Goal: Task Accomplishment & Management: Use online tool/utility

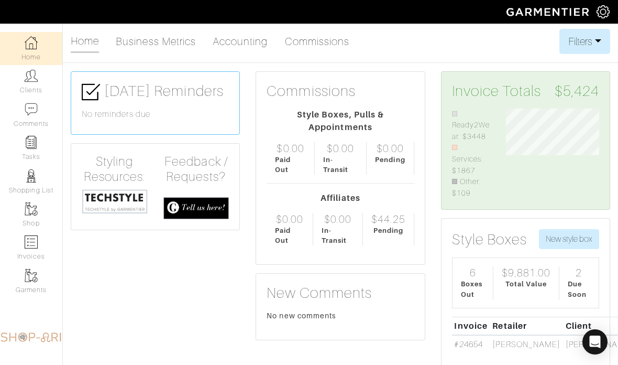
scroll to position [88, 108]
click at [36, 77] on img at bounding box center [31, 75] width 13 height 13
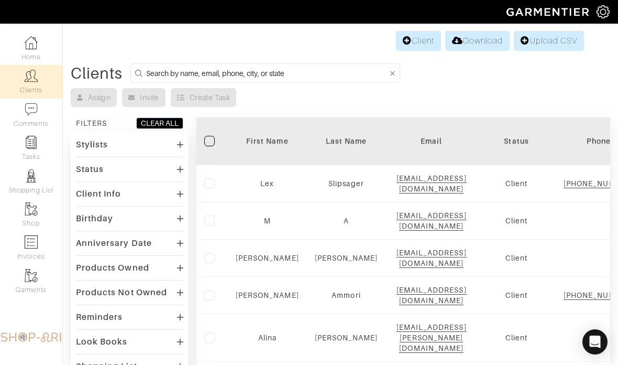
click at [318, 70] on input at bounding box center [267, 73] width 242 height 13
type input "[PERSON_NAME]"
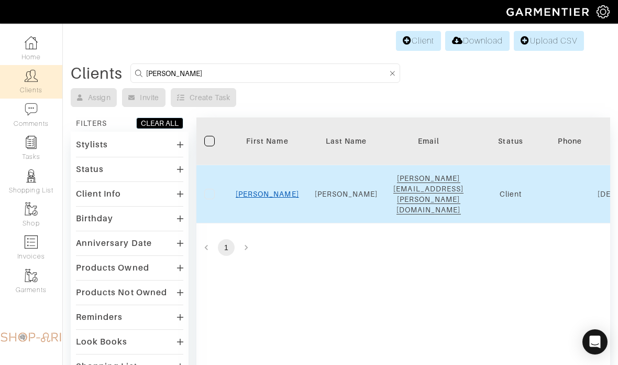
click at [266, 190] on link "[PERSON_NAME]" at bounding box center [267, 194] width 63 height 8
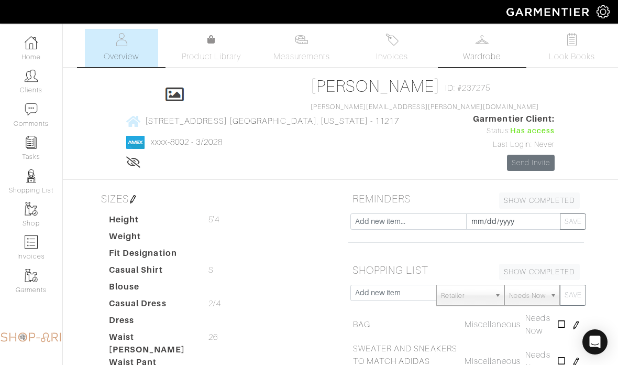
click at [494, 32] on link "Wardrobe" at bounding box center [481, 48] width 73 height 38
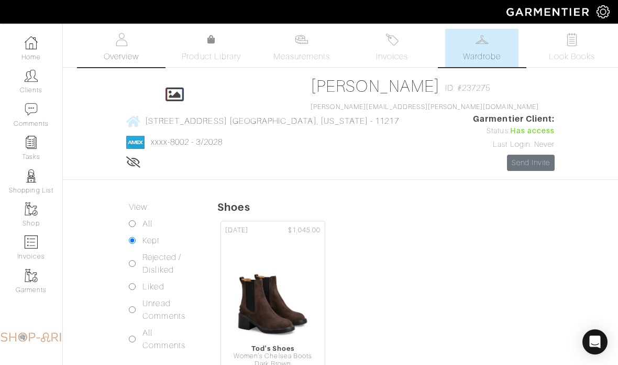
click at [120, 43] on img at bounding box center [121, 39] width 13 height 13
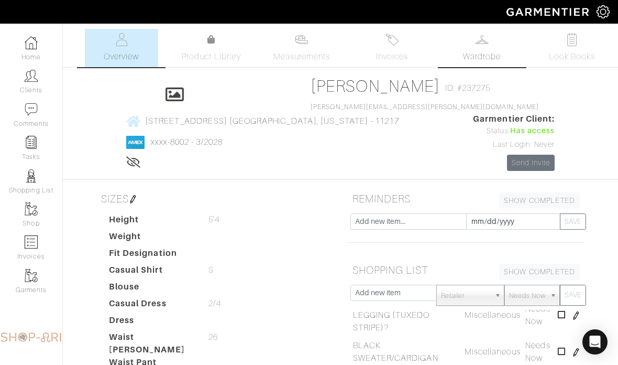
click at [487, 60] on span "Wardrobe" at bounding box center [482, 56] width 38 height 13
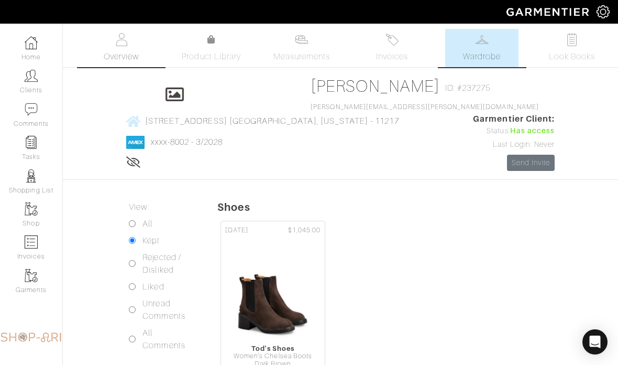
click at [115, 45] on img at bounding box center [121, 39] width 13 height 13
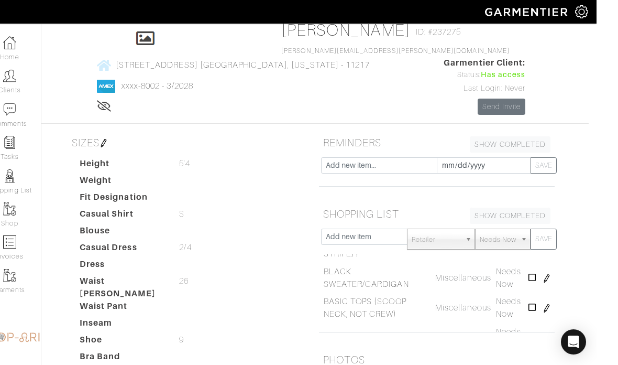
scroll to position [0, 8]
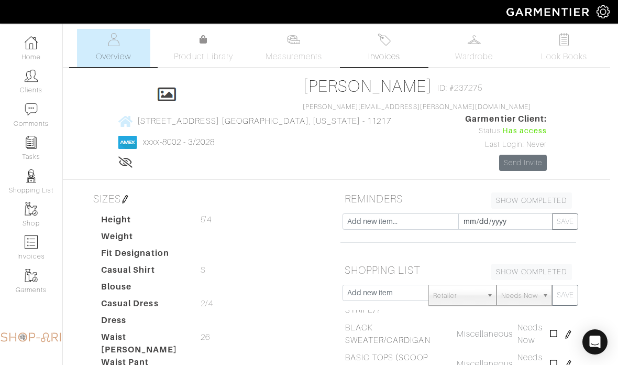
click at [391, 34] on img at bounding box center [384, 39] width 13 height 13
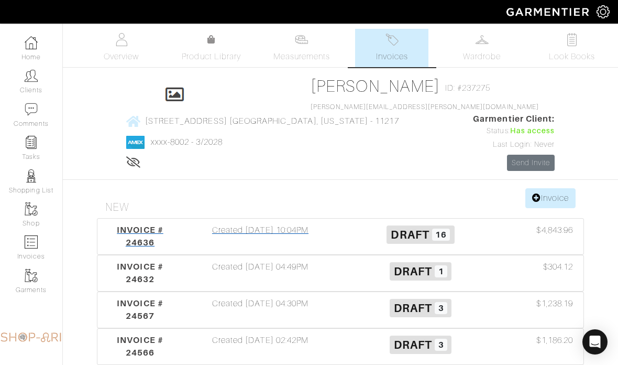
click at [300, 237] on div "INVOICE # 24636 Created [DATE] 10:04PM Draft 16 $4,843.96" at bounding box center [340, 237] width 486 height 36
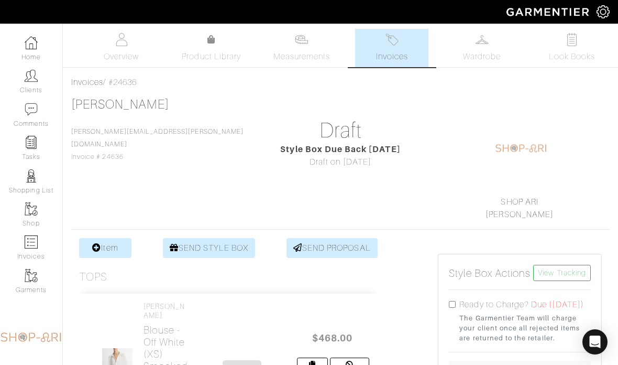
click at [398, 38] on img at bounding box center [392, 39] width 13 height 13
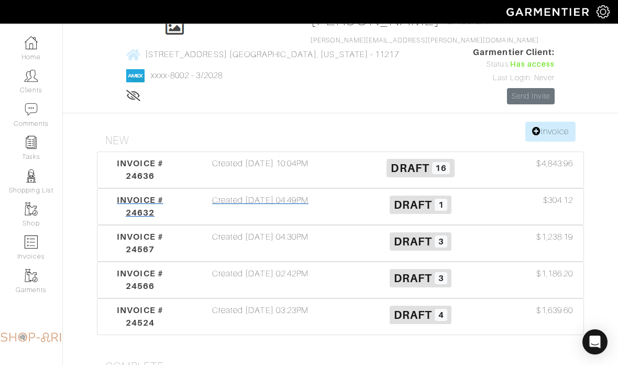
click at [292, 219] on div "Created [DATE] 04:49PM" at bounding box center [260, 206] width 160 height 25
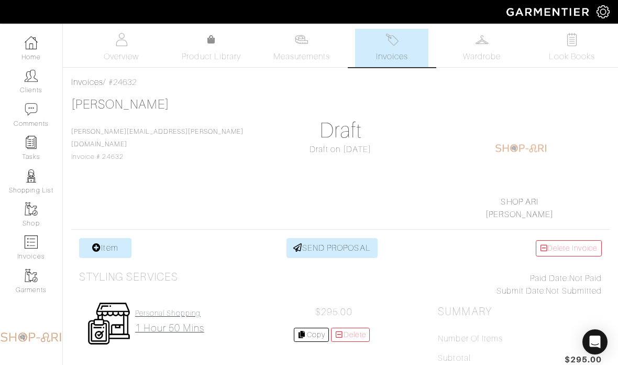
click at [200, 322] on h2 "1 hour 50 mins" at bounding box center [169, 328] width 69 height 12
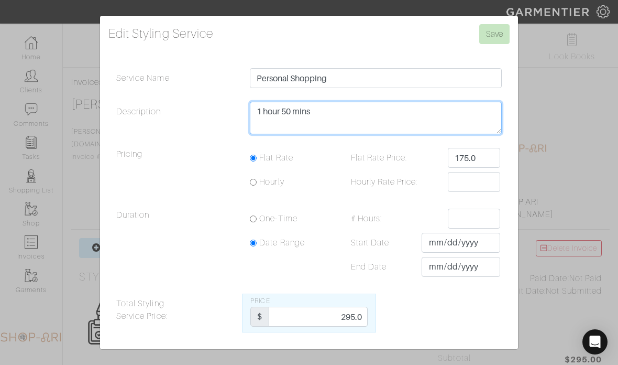
click at [384, 134] on textarea "1 hour 50 mins" at bounding box center [376, 118] width 252 height 32
type textarea "2 hours 40"
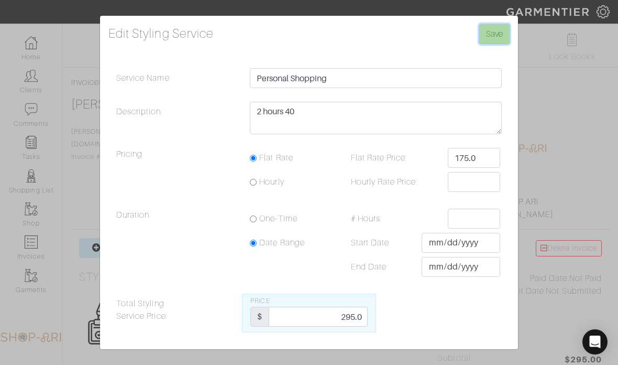
click at [504, 44] on input "Save" at bounding box center [494, 34] width 30 height 20
